Goal: Transaction & Acquisition: Book appointment/travel/reservation

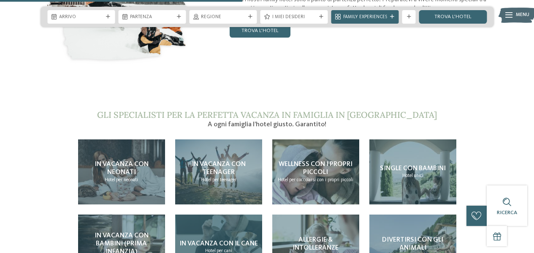
scroll to position [1393, 0]
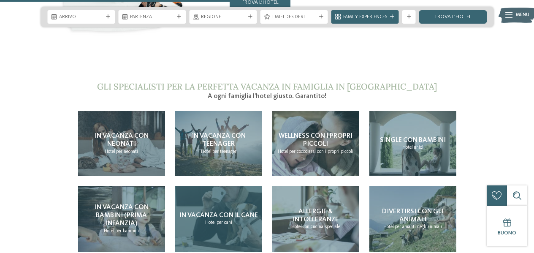
click at [231, 212] on span "In vacanza con il cane" at bounding box center [218, 215] width 79 height 7
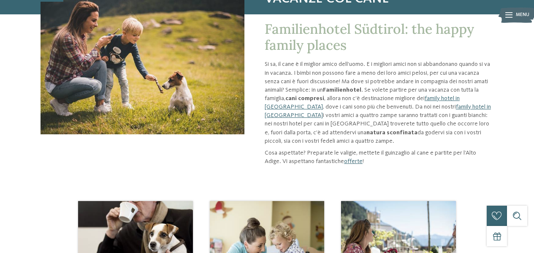
scroll to position [127, 0]
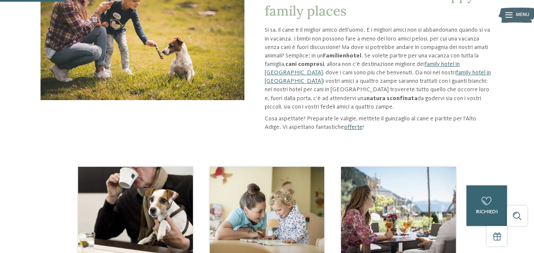
click at [344, 126] on link "offerte" at bounding box center [353, 127] width 19 height 6
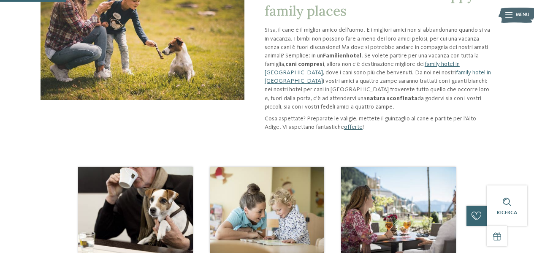
click at [344, 127] on link "offerte" at bounding box center [353, 127] width 19 height 6
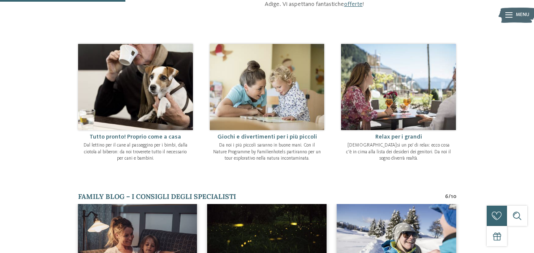
scroll to position [253, 0]
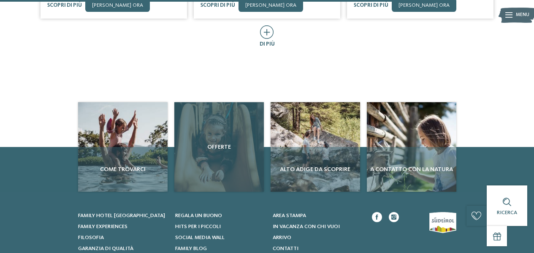
scroll to position [507, 0]
